Goal: Information Seeking & Learning: Learn about a topic

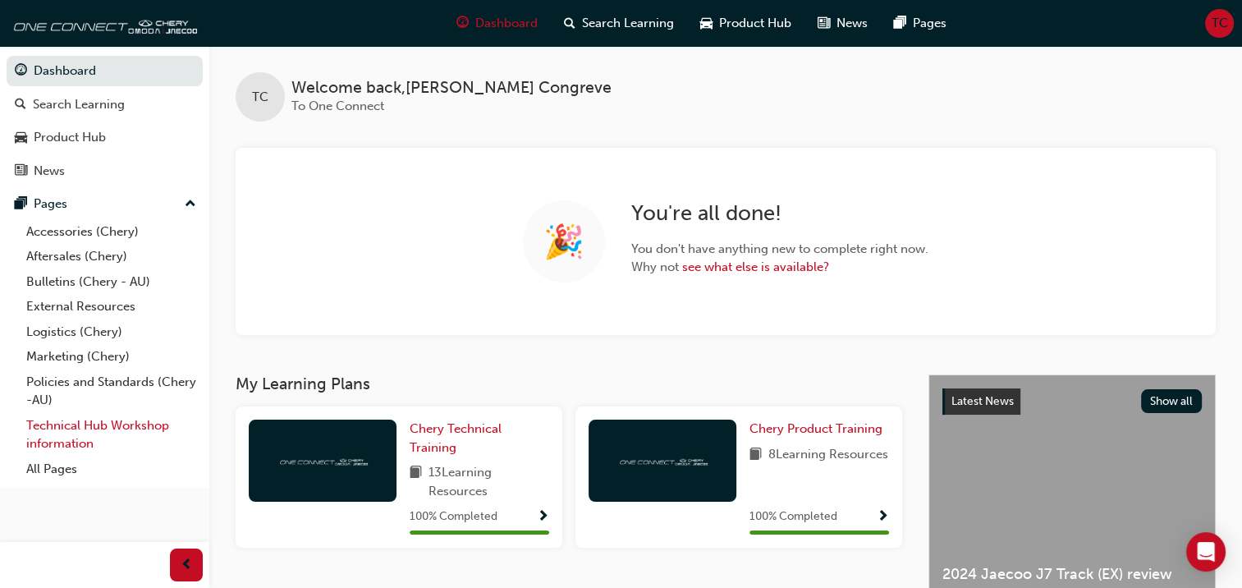
click at [70, 431] on link "Technical Hub Workshop information" at bounding box center [111, 435] width 183 height 44
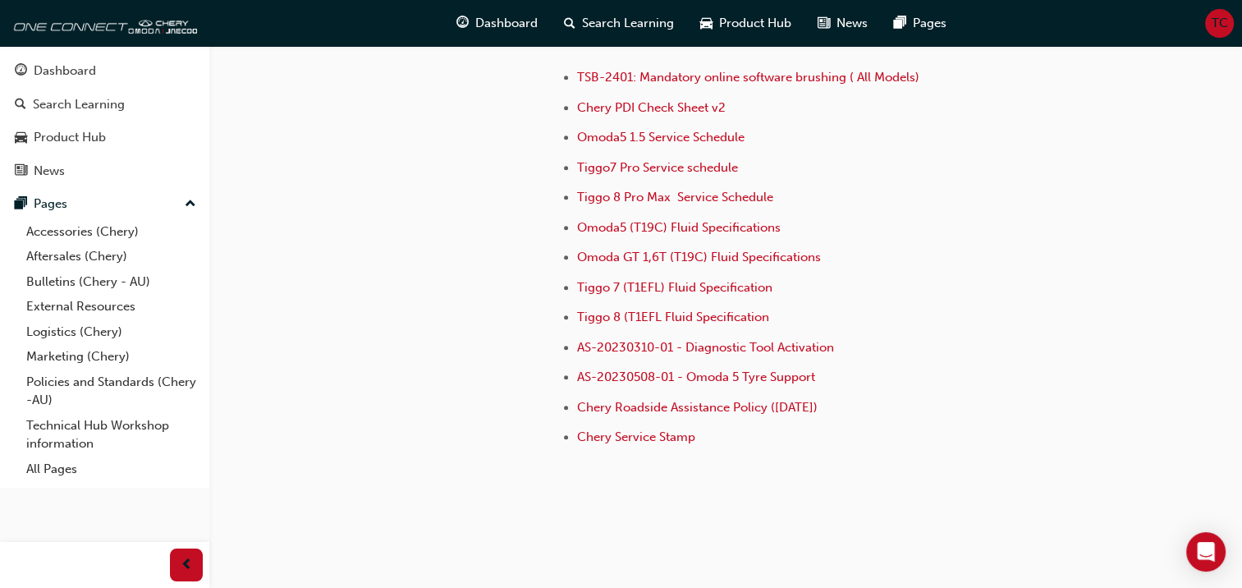
scroll to position [1212, 0]
click at [688, 319] on span "Tiggo 8 (T1EFL Fluid Specification" at bounding box center [673, 317] width 192 height 15
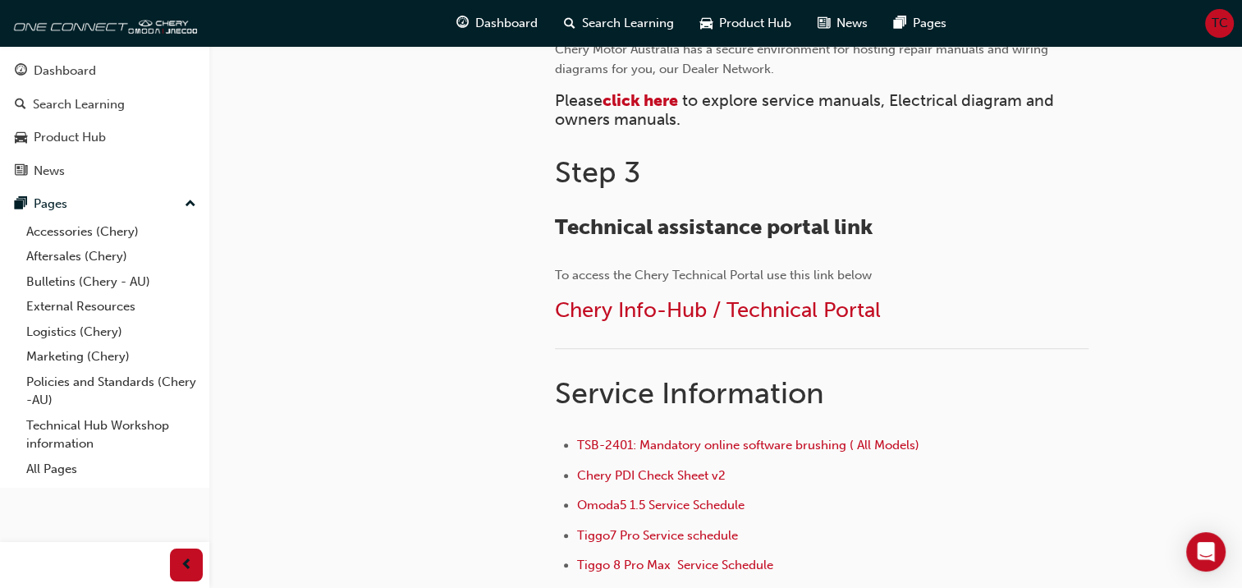
scroll to position [992, 0]
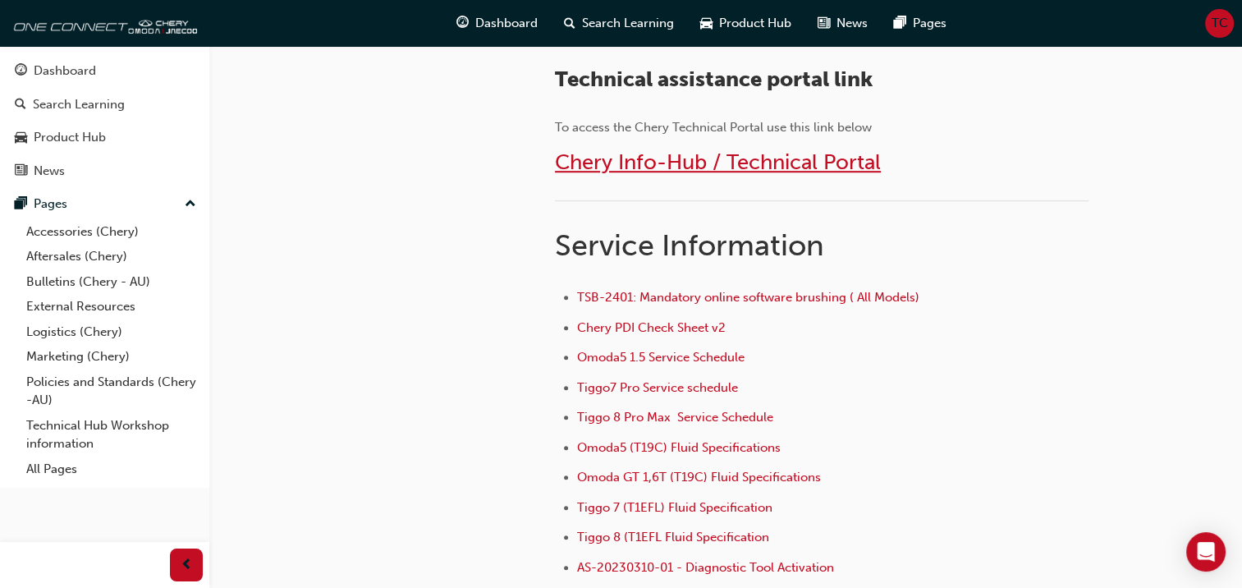
click at [696, 156] on span "Chery Info-Hub / Technical Portal" at bounding box center [718, 161] width 326 height 25
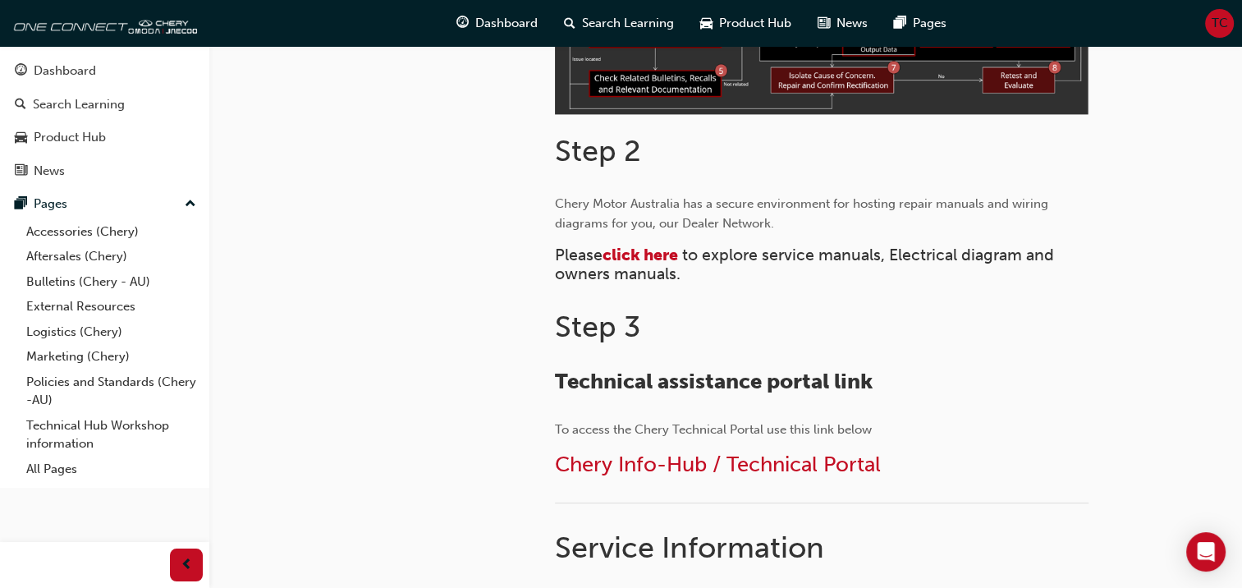
scroll to position [690, 0]
click at [659, 256] on span "click here" at bounding box center [641, 255] width 76 height 19
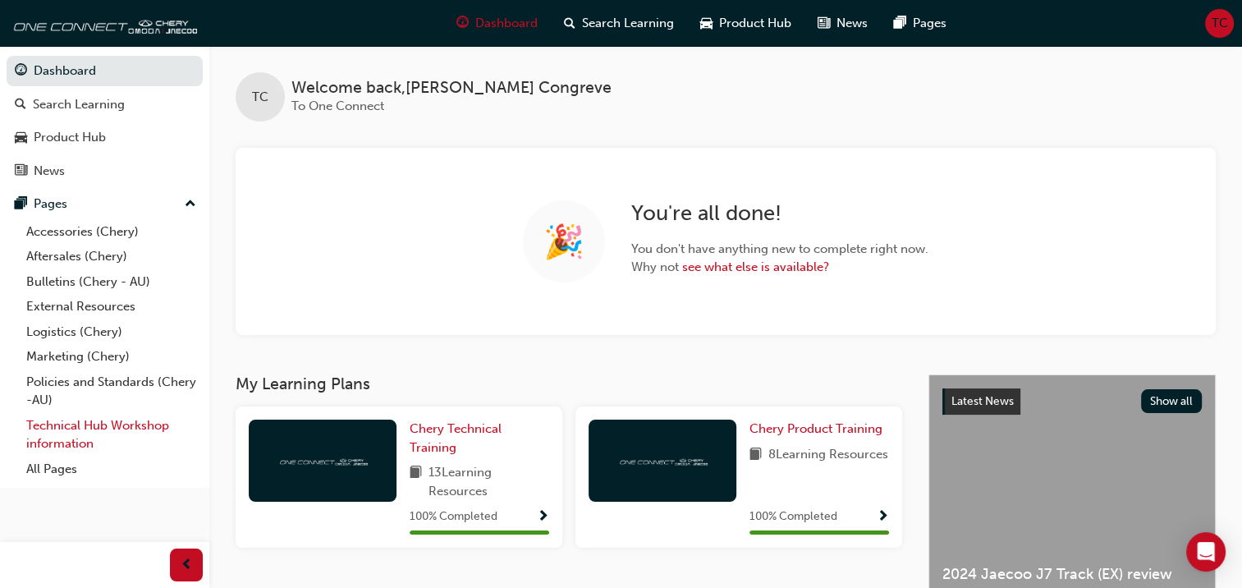
click at [84, 432] on link "Technical Hub Workshop information" at bounding box center [111, 435] width 183 height 44
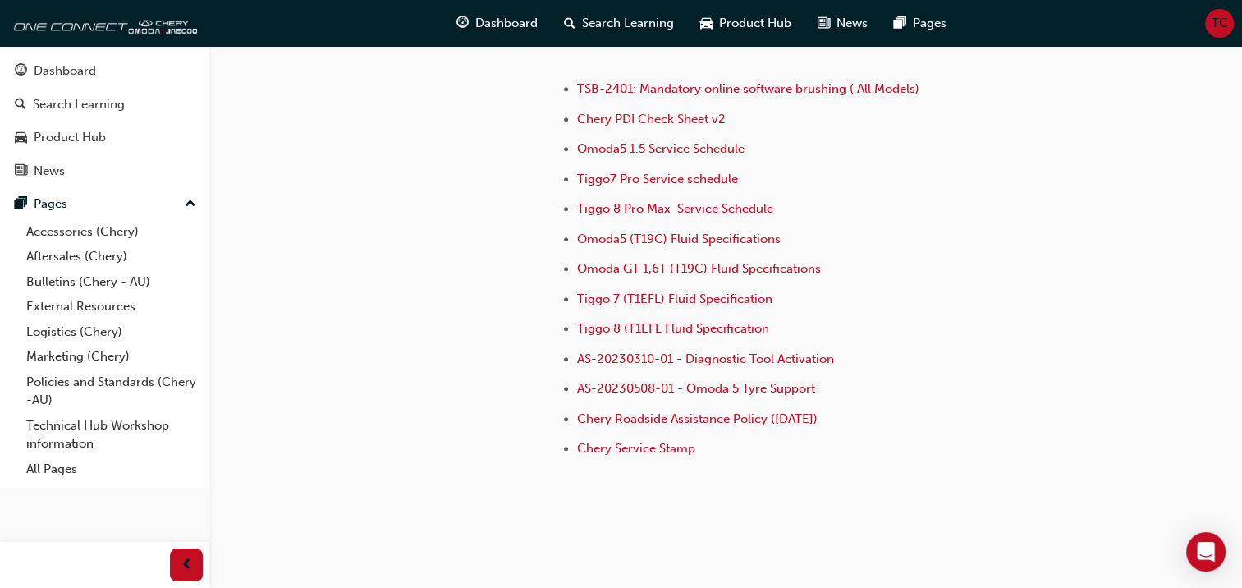
scroll to position [1202, 0]
click at [685, 325] on span "Tiggo 8 (T1EFL Fluid Specification" at bounding box center [673, 326] width 192 height 15
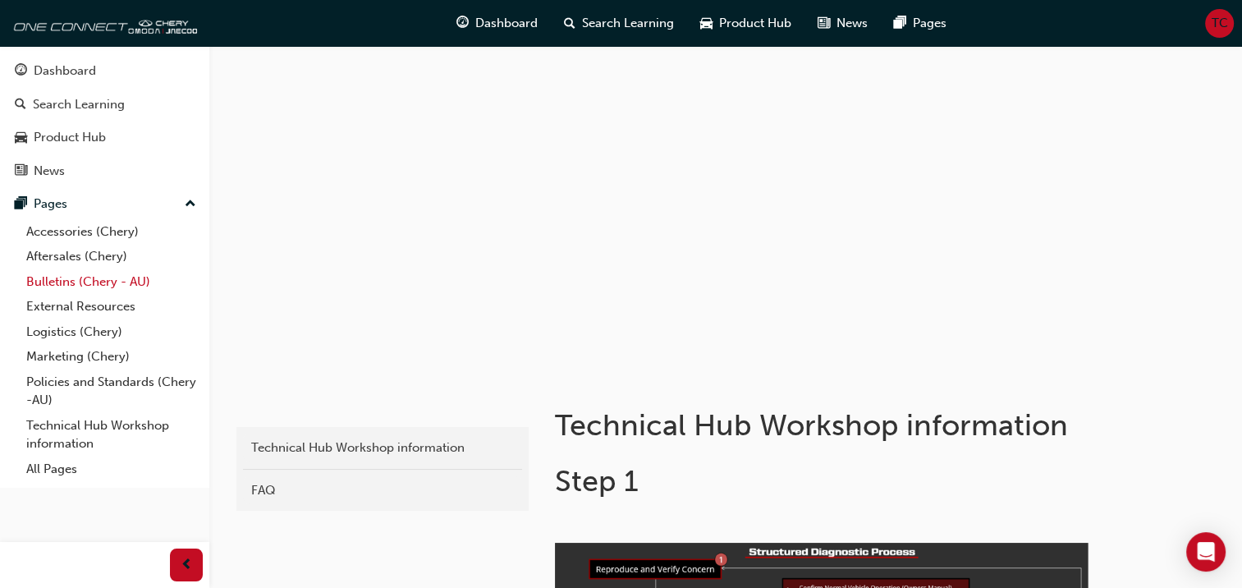
click at [74, 282] on link "Bulletins (Chery - AU)" at bounding box center [111, 281] width 183 height 25
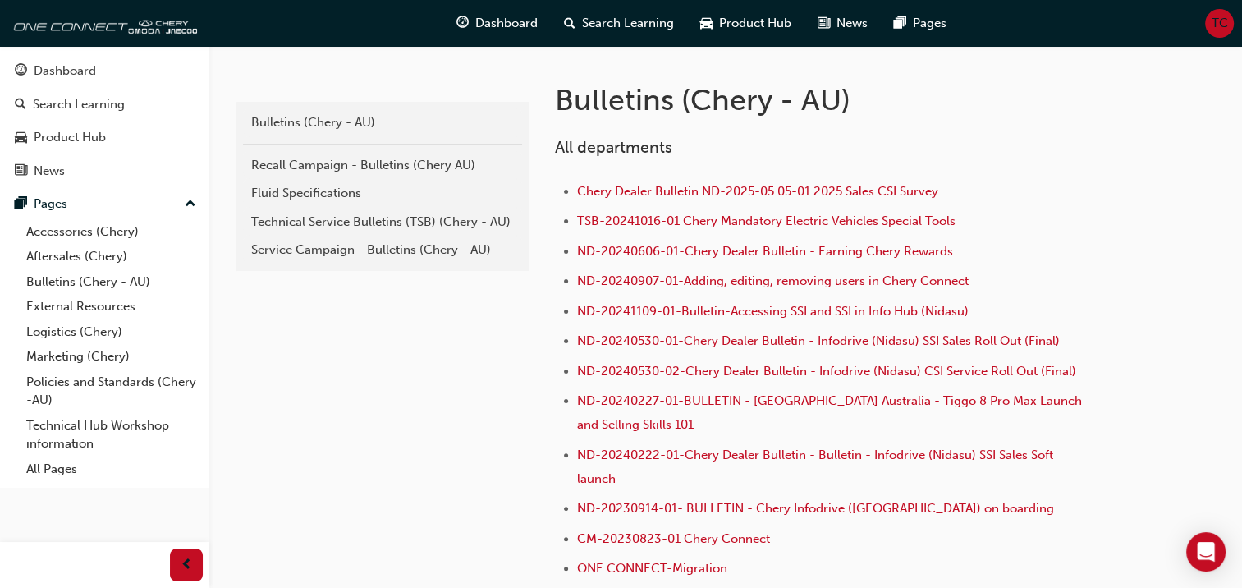
scroll to position [314, 0]
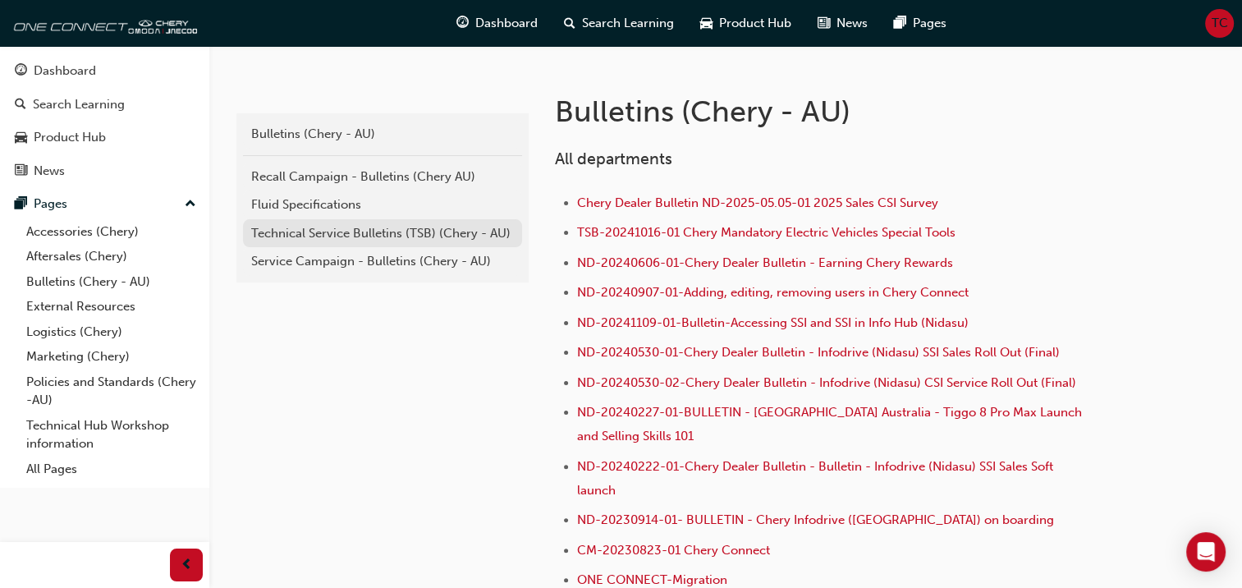
click at [345, 240] on div "Technical Service Bulletins (TSB) (Chery - AU)" at bounding box center [382, 233] width 263 height 19
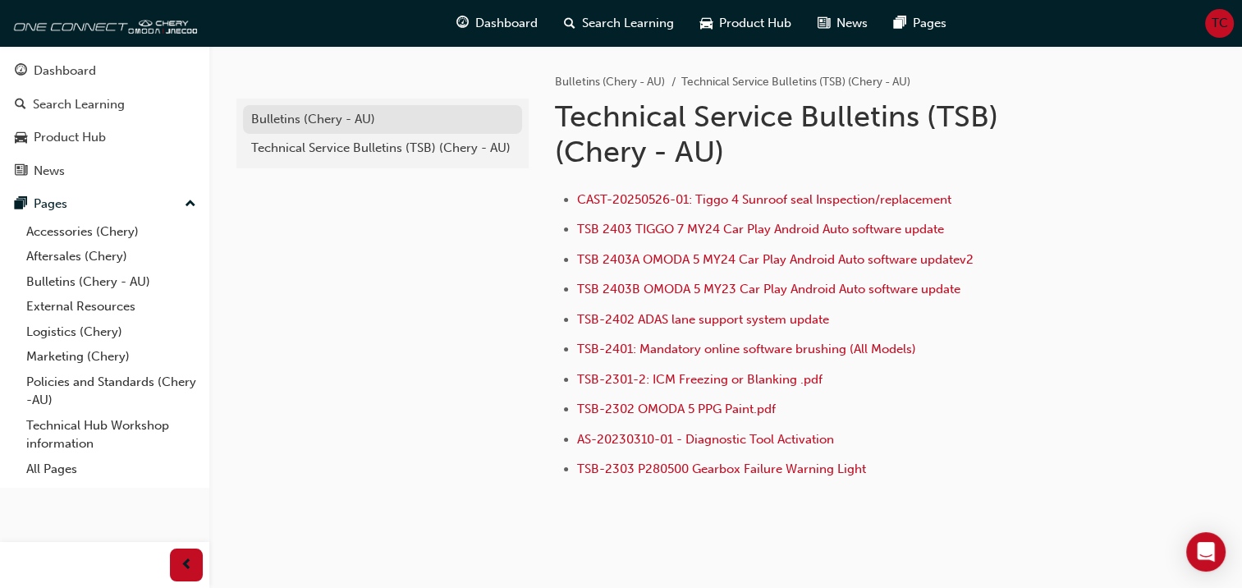
click at [285, 122] on div "Bulletins (Chery - AU)" at bounding box center [382, 119] width 263 height 19
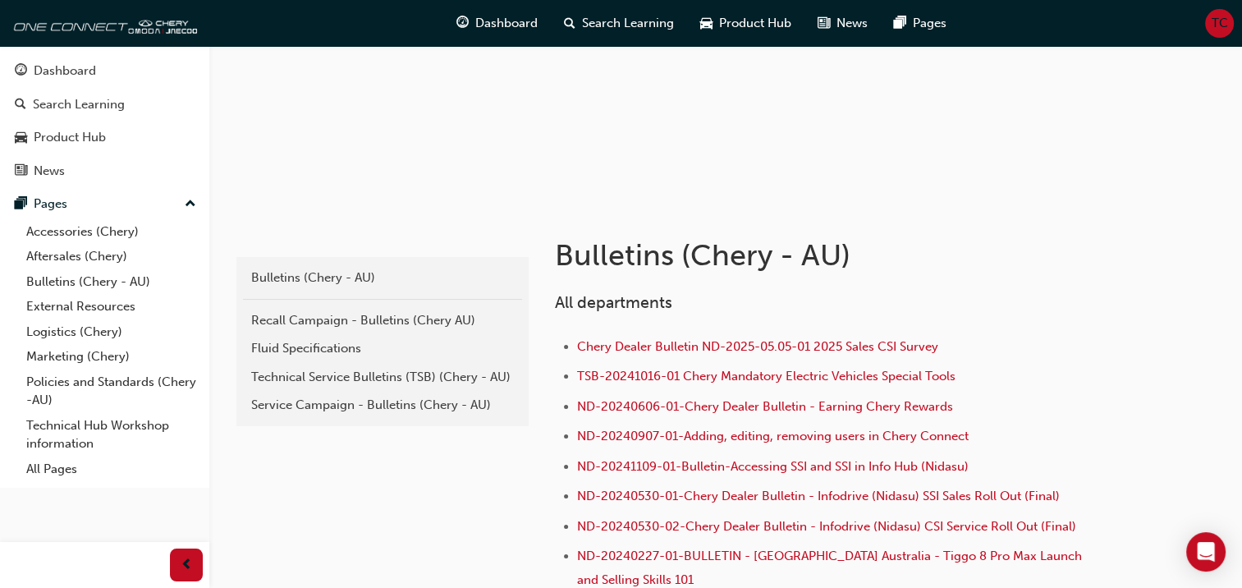
scroll to position [171, 0]
click at [309, 390] on link "Service Campaign - Bulletins (Chery - AU)" at bounding box center [382, 404] width 279 height 29
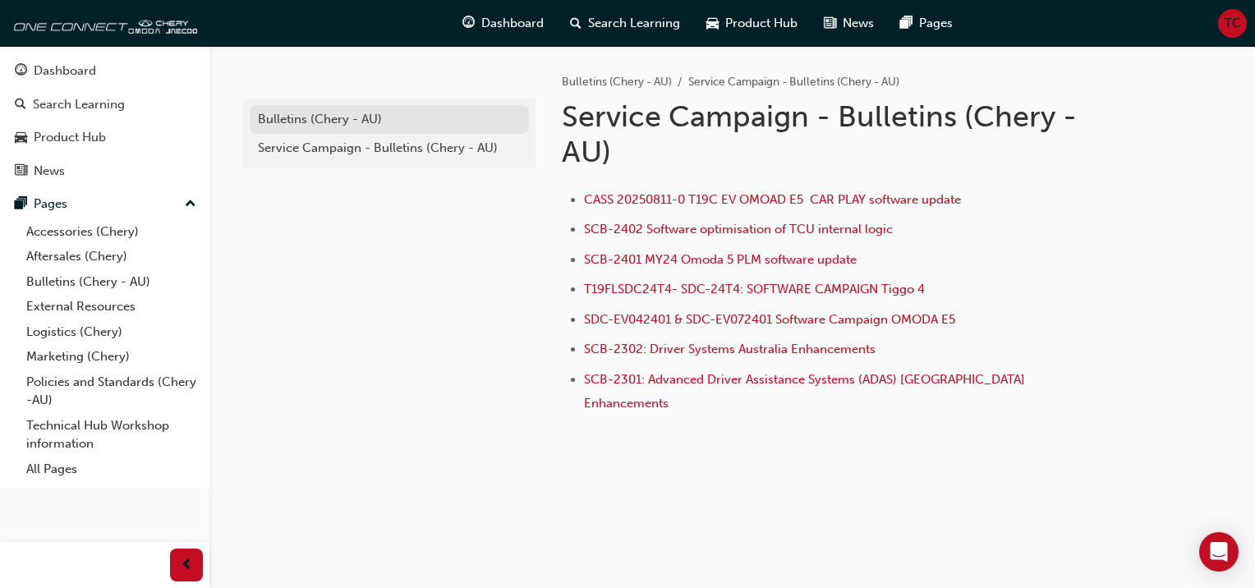
click at [353, 123] on div "Bulletins (Chery - AU)" at bounding box center [389, 119] width 263 height 19
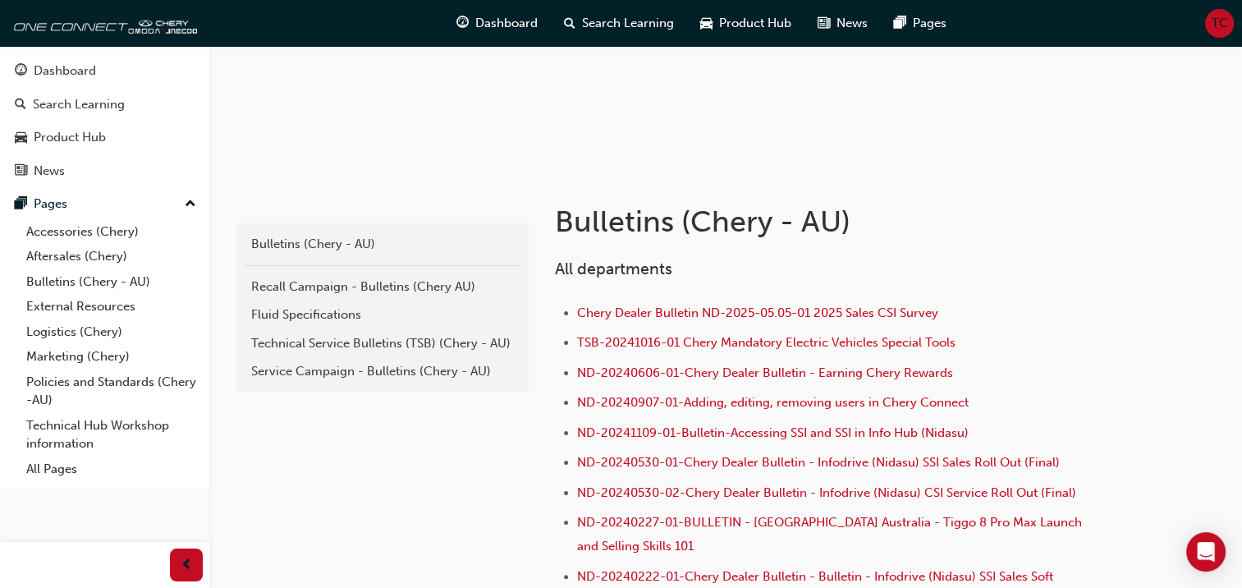
scroll to position [206, 0]
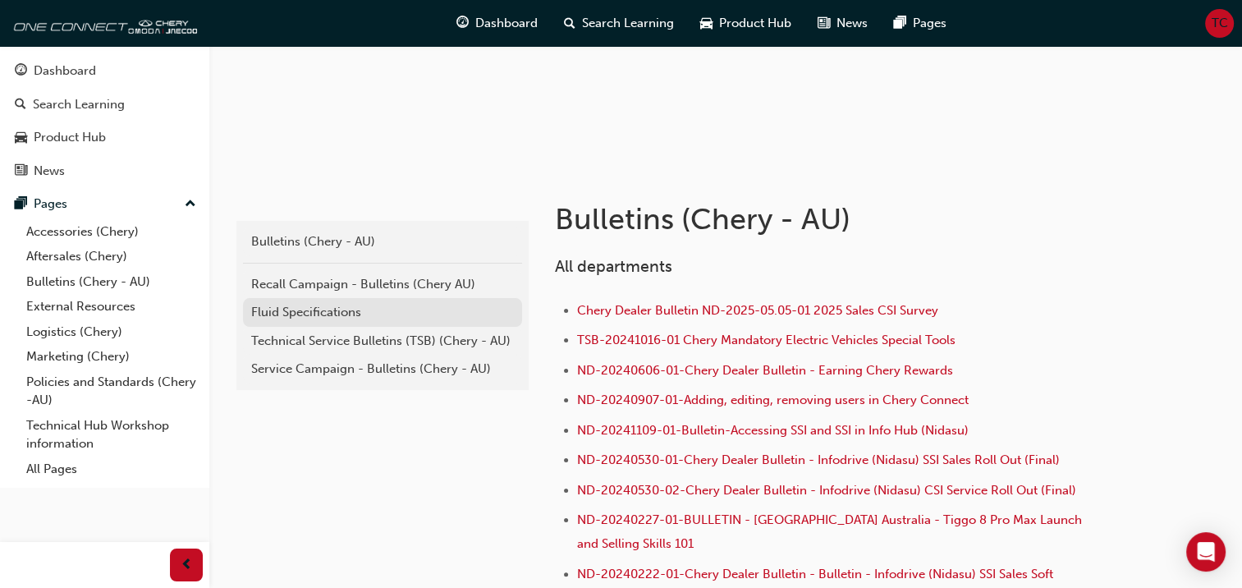
click at [304, 315] on div "Fluid Specifications" at bounding box center [382, 312] width 263 height 19
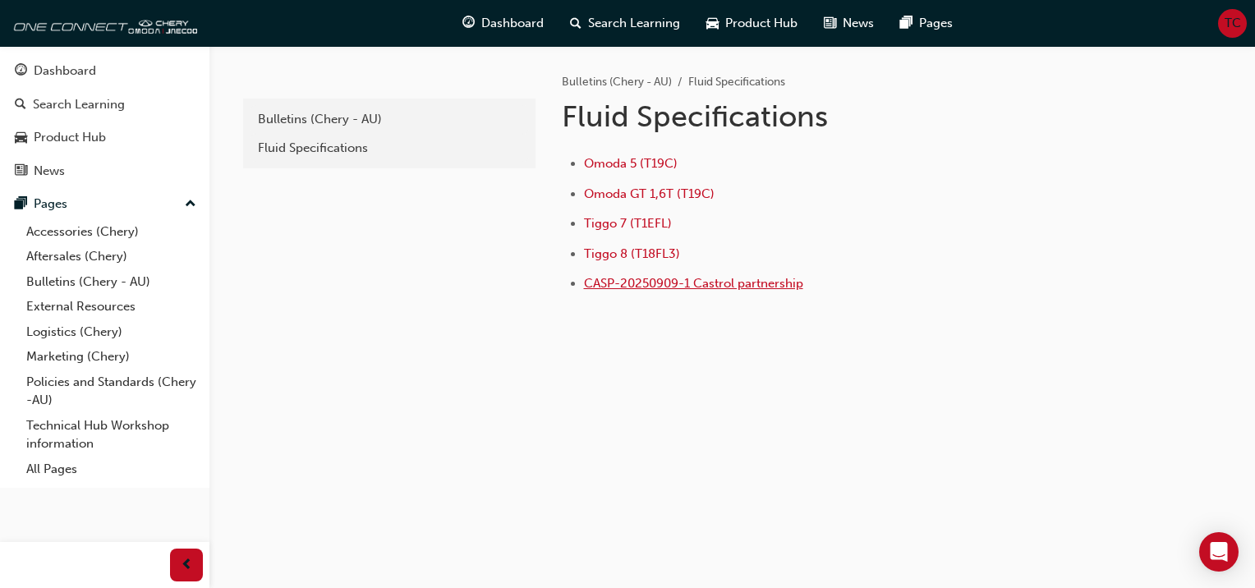
click at [653, 279] on span "CASP-20250909-1 Castrol partnership" at bounding box center [693, 283] width 219 height 15
